Goal: Navigation & Orientation: Understand site structure

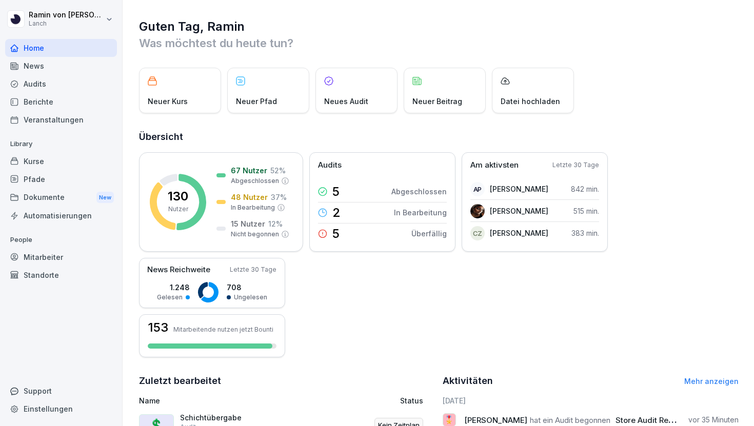
click at [42, 164] on div "Kurse" at bounding box center [61, 161] width 112 height 18
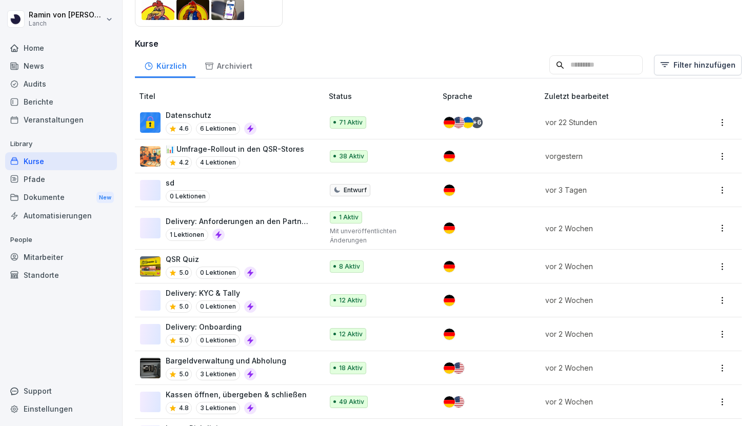
scroll to position [241, 0]
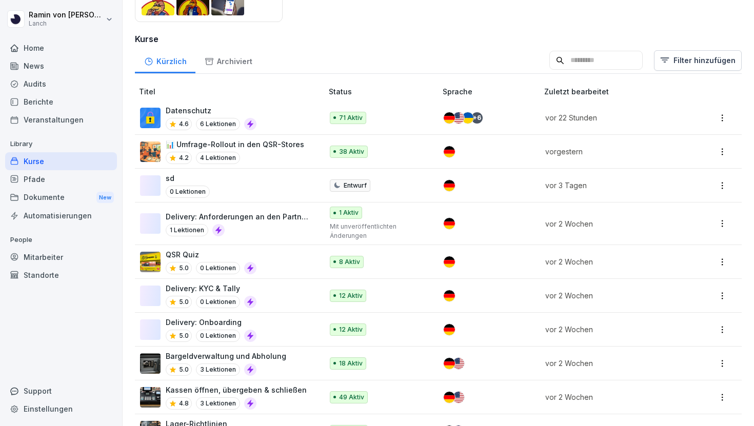
click at [228, 287] on p "Delivery: KYC & Tally" at bounding box center [211, 288] width 91 height 11
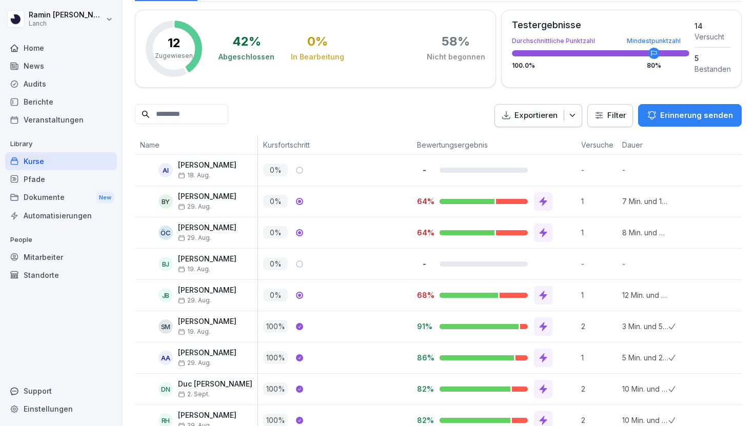
scroll to position [102, 0]
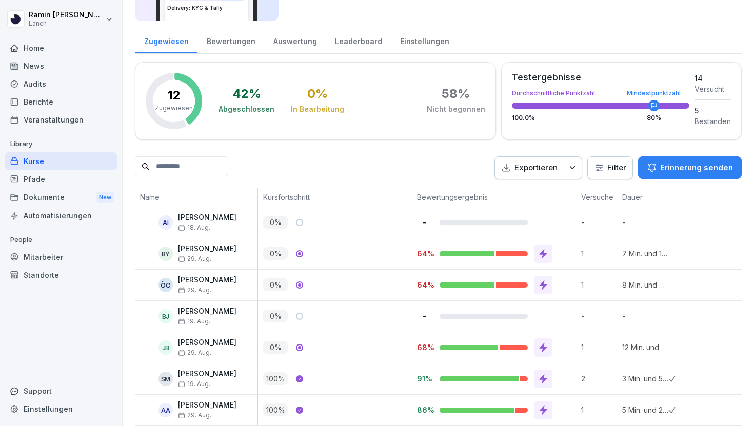
click at [355, 46] on div "Leaderboard" at bounding box center [358, 40] width 65 height 26
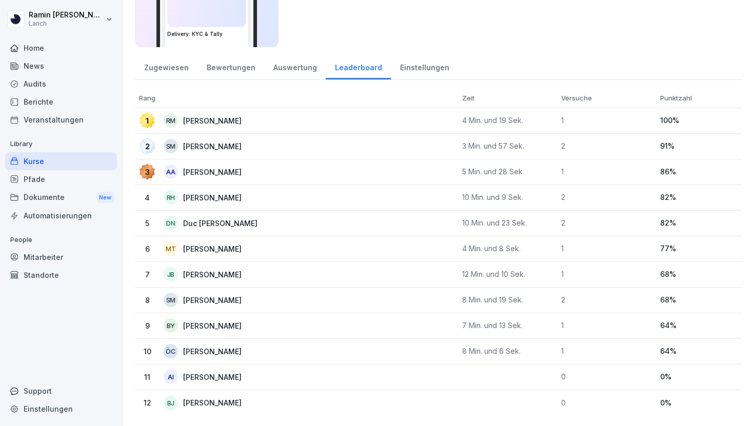
scroll to position [75, 0]
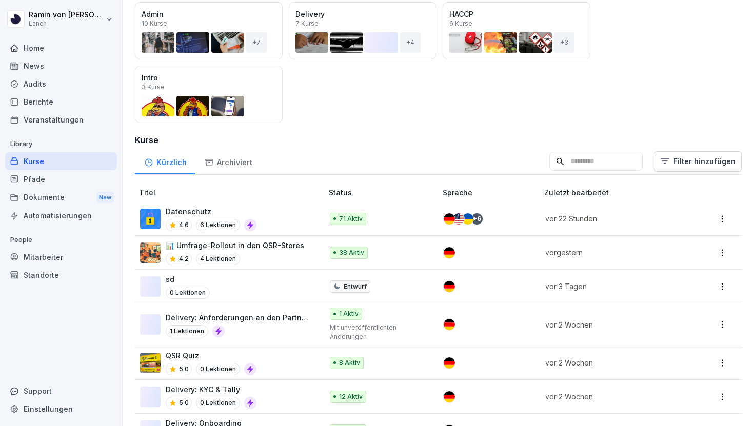
scroll to position [164, 0]
